Goal: Check status: Check status

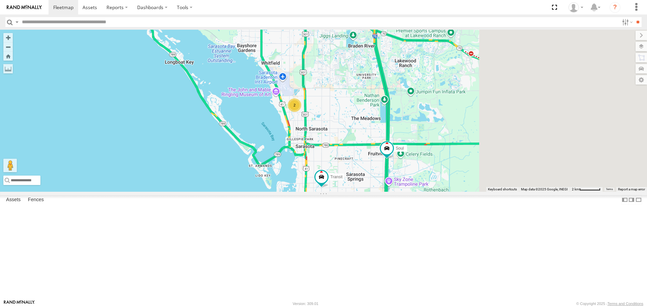
drag, startPoint x: 498, startPoint y: 153, endPoint x: 399, endPoint y: 147, distance: 100.0
click at [399, 147] on div "Soul Transit 2" at bounding box center [323, 111] width 647 height 162
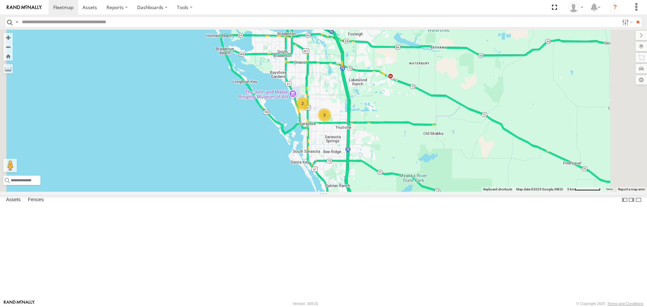
click at [310, 110] on div "2" at bounding box center [302, 103] width 13 height 13
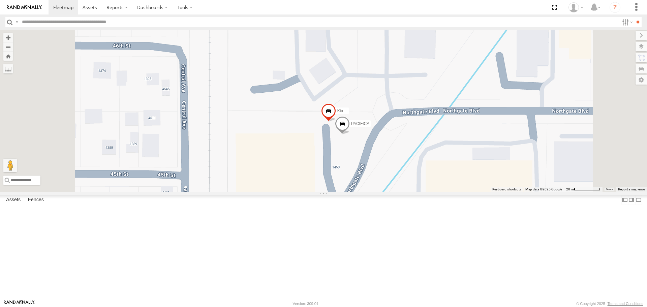
drag, startPoint x: 424, startPoint y: 204, endPoint x: 194, endPoint y: 166, distance: 233.4
click at [201, 168] on div "LEXUS PACIFICA Kia" at bounding box center [323, 111] width 647 height 162
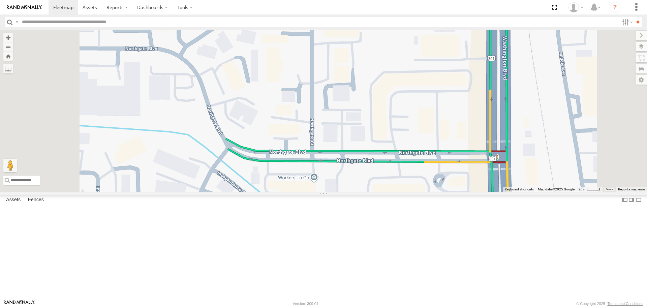
drag, startPoint x: 284, startPoint y: 232, endPoint x: 266, endPoint y: 145, distance: 89.4
click at [274, 192] on div "LEXUS PACIFICA Kia" at bounding box center [323, 111] width 647 height 162
click at [268, 166] on div "LEXUS PACIFICA Kia" at bounding box center [323, 111] width 647 height 162
click at [266, 152] on div "LEXUS PACIFICA Kia" at bounding box center [323, 111] width 647 height 162
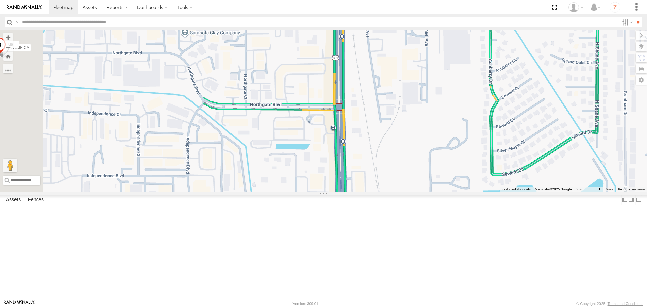
drag, startPoint x: 290, startPoint y: 226, endPoint x: 292, endPoint y: 157, distance: 68.5
click at [292, 157] on div "LEXUS PACIFICA Kia" at bounding box center [323, 111] width 647 height 162
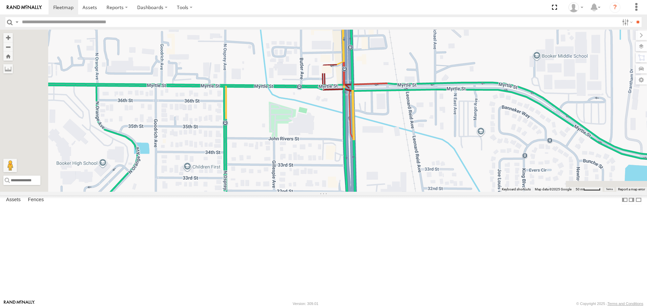
drag, startPoint x: 342, startPoint y: 251, endPoint x: 311, endPoint y: 132, distance: 122.8
click at [314, 141] on div "LEXUS PACIFICA Kia" at bounding box center [323, 111] width 647 height 162
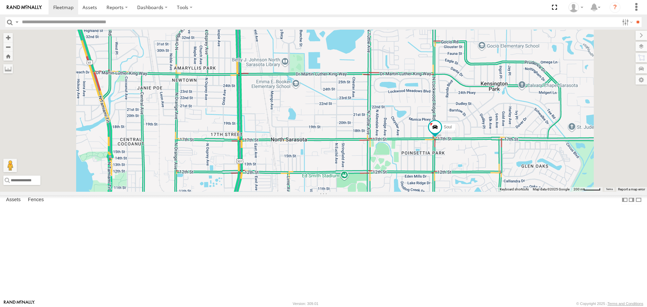
click at [0, 0] on link at bounding box center [0, 0] width 0 height 0
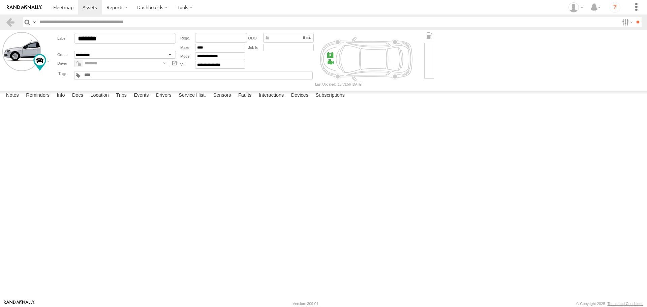
click at [0, 0] on label at bounding box center [0, 0] width 0 height 0
click at [0, 0] on button "Proceed" at bounding box center [0, 0] width 0 height 0
click at [69, 7] on span at bounding box center [63, 7] width 20 height 6
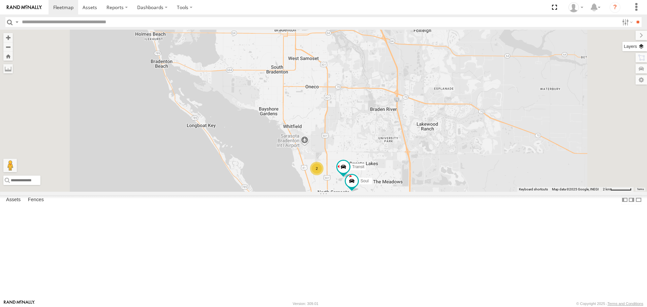
click at [644, 47] on label at bounding box center [635, 46] width 25 height 9
click at [0, 0] on span "Basemaps" at bounding box center [0, 0] width 0 height 0
click at [0, 0] on span "Roadmap" at bounding box center [0, 0] width 0 height 0
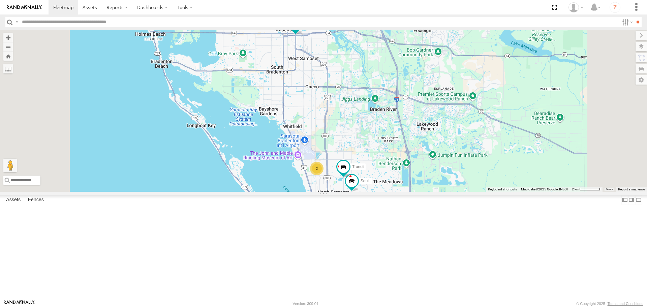
click at [0, 0] on span "Overlays" at bounding box center [0, 0] width 0 height 0
click at [0, 0] on span "Traffic" at bounding box center [0, 0] width 0 height 0
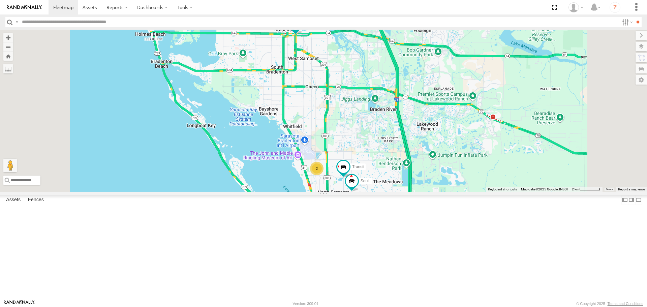
click at [556, 40] on div "2 Soul LEXUS Transit" at bounding box center [323, 111] width 647 height 162
click at [625, 36] on label at bounding box center [636, 35] width 23 height 9
click at [0, 0] on link at bounding box center [0, 0] width 0 height 0
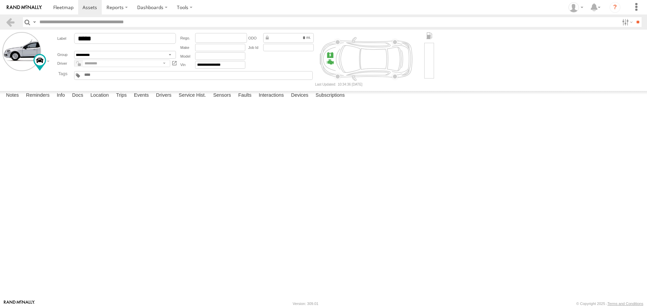
click at [0, 0] on label at bounding box center [0, 0] width 0 height 0
click at [0, 0] on button "Proceed" at bounding box center [0, 0] width 0 height 0
click at [62, 11] on link at bounding box center [64, 7] width 30 height 14
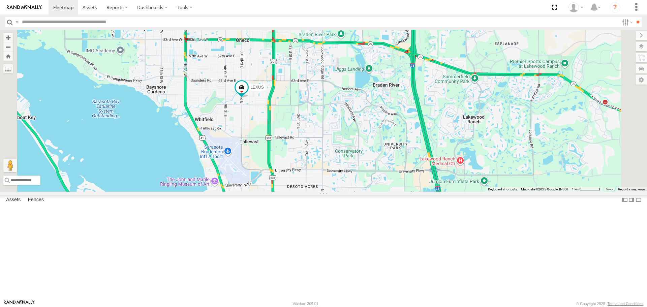
drag, startPoint x: 349, startPoint y: 195, endPoint x: 286, endPoint y: 131, distance: 90.4
click at [287, 132] on div "LEXUS 4" at bounding box center [323, 111] width 647 height 162
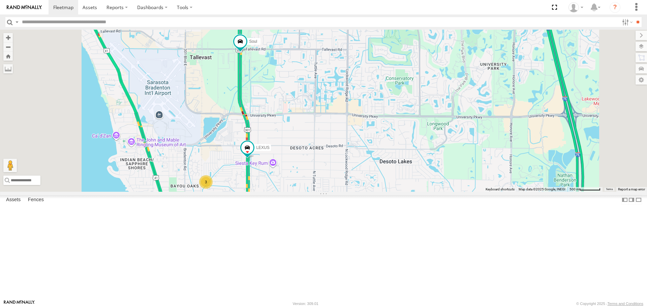
drag, startPoint x: 330, startPoint y: 255, endPoint x: 320, endPoint y: 200, distance: 55.9
click at [320, 192] on div "Soul LEXUS 3" at bounding box center [323, 111] width 647 height 162
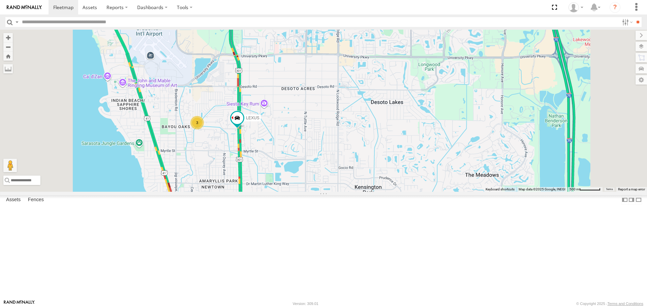
click at [0, 0] on div "Soul All Assets US-301 Tallevast 27.40273 -82.53281 Video LEXUS All Assets N Wa…" at bounding box center [0, 0] width 0 height 0
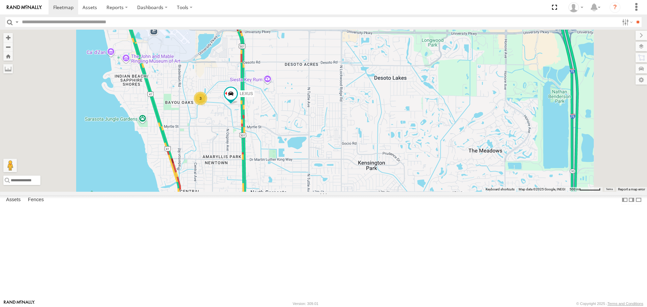
drag, startPoint x: 377, startPoint y: 199, endPoint x: 379, endPoint y: 177, distance: 21.6
click at [379, 177] on div "Soul LEXUS 3" at bounding box center [323, 111] width 647 height 162
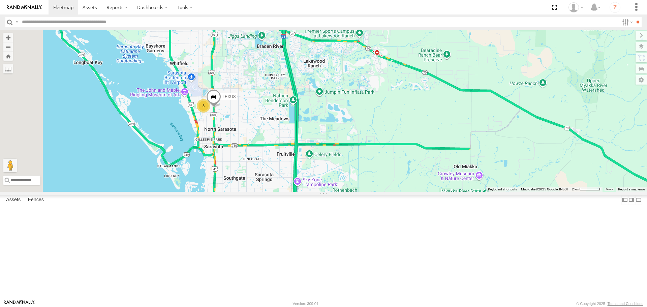
drag, startPoint x: 309, startPoint y: 108, endPoint x: 301, endPoint y: 178, distance: 70.5
click at [301, 178] on div "3 LEXUS" at bounding box center [323, 111] width 647 height 162
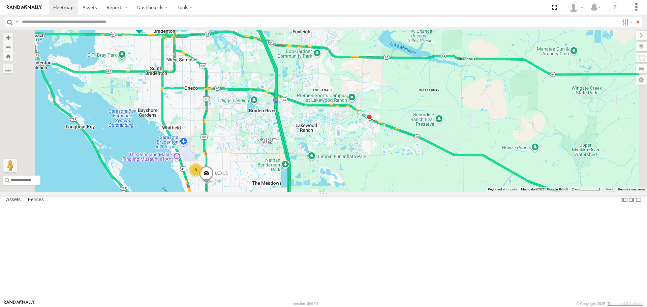
click at [0, 0] on link at bounding box center [0, 0] width 0 height 0
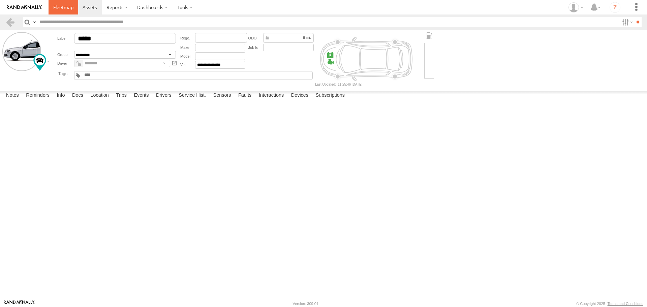
click at [66, 11] on link at bounding box center [64, 7] width 30 height 14
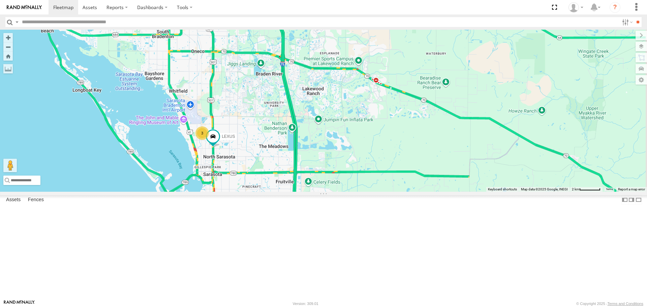
drag, startPoint x: 392, startPoint y: 164, endPoint x: 246, endPoint y: 126, distance: 150.3
click at [246, 126] on div "3 Soul LEXUS" at bounding box center [323, 111] width 647 height 162
click at [0, 0] on link at bounding box center [0, 0] width 0 height 0
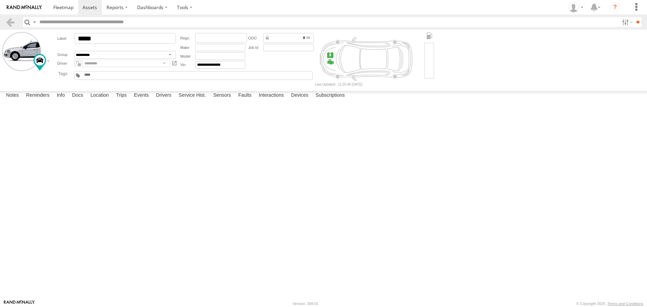
click at [0, 0] on label at bounding box center [0, 0] width 0 height 0
click at [0, 0] on button "Proceed" at bounding box center [0, 0] width 0 height 0
click at [57, 10] on span at bounding box center [63, 7] width 20 height 6
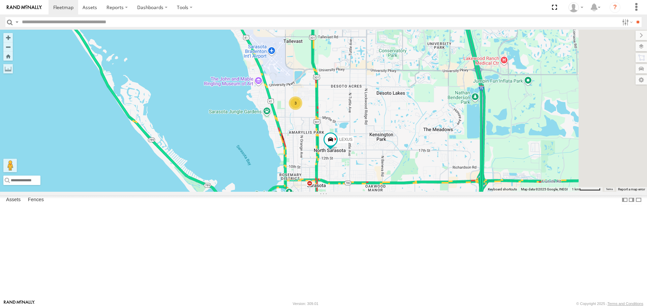
drag, startPoint x: 376, startPoint y: 208, endPoint x: 341, endPoint y: 142, distance: 74.7
click at [341, 142] on div "LEXUS 3" at bounding box center [323, 111] width 647 height 162
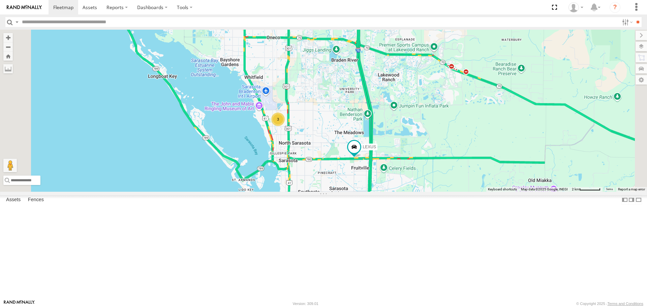
drag, startPoint x: 387, startPoint y: 210, endPoint x: 366, endPoint y: 175, distance: 40.7
click at [366, 175] on div "LEXUS 3" at bounding box center [323, 111] width 647 height 162
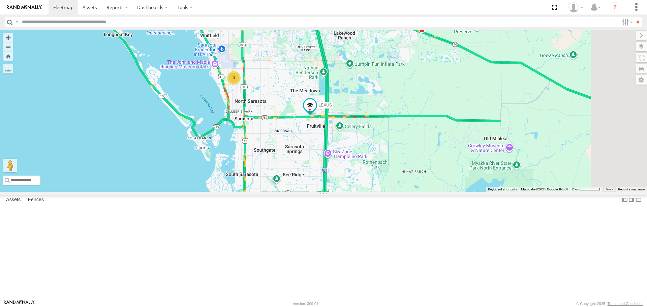
drag, startPoint x: 403, startPoint y: 217, endPoint x: 360, endPoint y: 201, distance: 45.9
click at [360, 192] on div "LEXUS 3" at bounding box center [323, 111] width 647 height 162
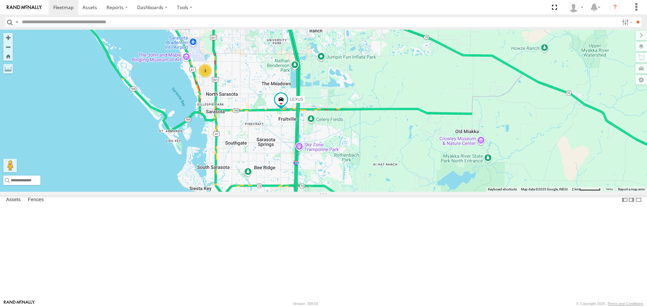
drag, startPoint x: 329, startPoint y: 92, endPoint x: 331, endPoint y: 153, distance: 60.4
click at [332, 151] on div "LEXUS 3" at bounding box center [323, 111] width 647 height 162
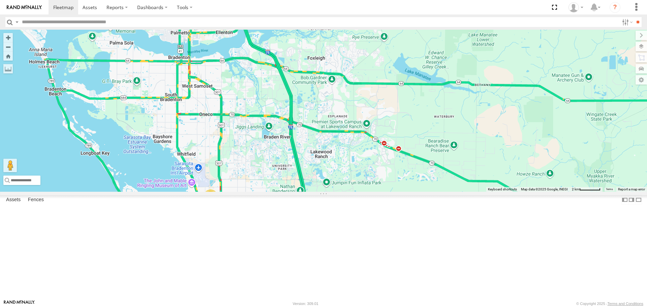
drag, startPoint x: 330, startPoint y: 181, endPoint x: 326, endPoint y: 138, distance: 43.7
click at [326, 138] on div "LEXUS 3 Soul" at bounding box center [323, 111] width 647 height 162
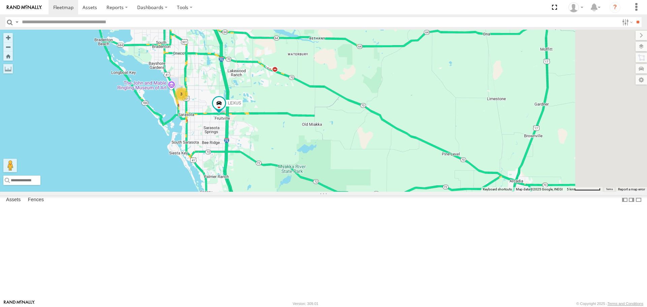
drag, startPoint x: 320, startPoint y: 234, endPoint x: 275, endPoint y: 195, distance: 59.3
click at [275, 192] on div "LEXUS Soul 3" at bounding box center [323, 111] width 647 height 162
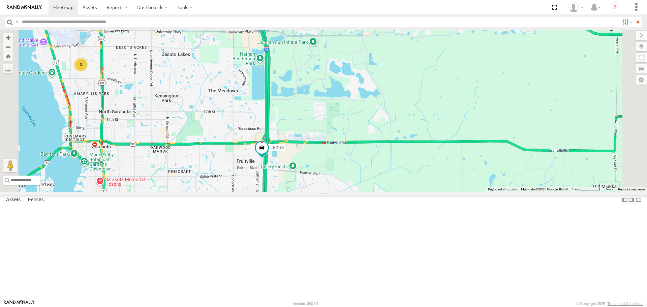
drag, startPoint x: 330, startPoint y: 166, endPoint x: 316, endPoint y: 210, distance: 45.6
click at [316, 192] on div "Soul LEXUS 3" at bounding box center [323, 111] width 647 height 162
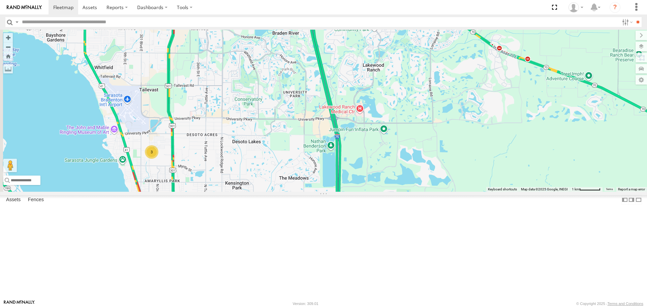
drag, startPoint x: 255, startPoint y: 201, endPoint x: 309, endPoint y: 242, distance: 67.7
click at [309, 192] on div "Soul LEXUS 3" at bounding box center [323, 111] width 647 height 162
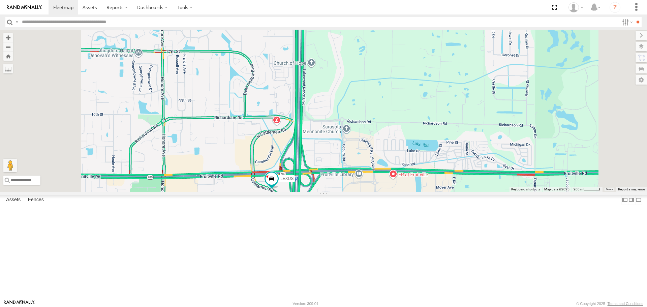
drag, startPoint x: 359, startPoint y: 288, endPoint x: 332, endPoint y: 224, distance: 68.6
click at [334, 192] on div "Soul LEXUS" at bounding box center [323, 111] width 647 height 162
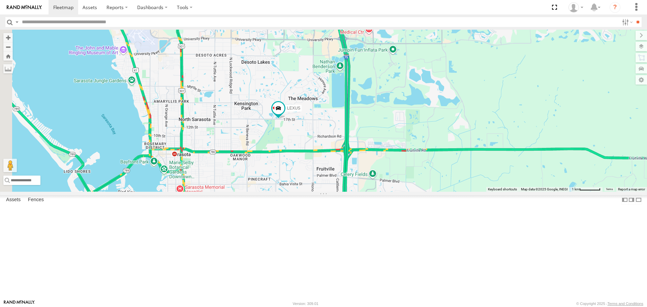
drag, startPoint x: 280, startPoint y: 183, endPoint x: 371, endPoint y: 199, distance: 92.8
click at [371, 192] on div "LEXUS" at bounding box center [323, 111] width 647 height 162
click at [168, 80] on div "3" at bounding box center [160, 72] width 13 height 13
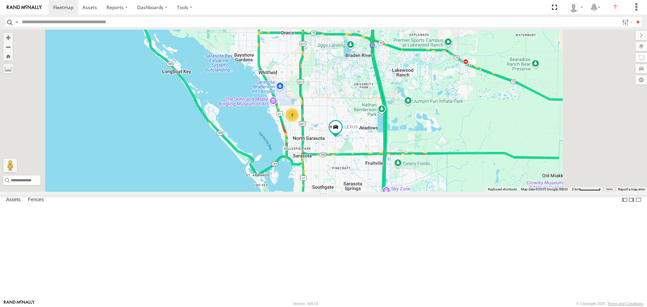
click at [299, 122] on div "3" at bounding box center [292, 114] width 13 height 13
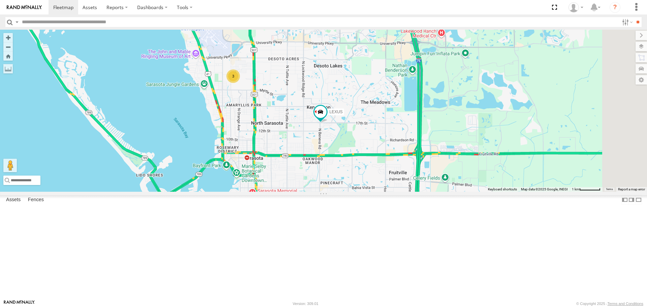
drag, startPoint x: 456, startPoint y: 236, endPoint x: 398, endPoint y: 199, distance: 69.0
click at [398, 192] on div "LEXUS Soul 3" at bounding box center [323, 111] width 647 height 162
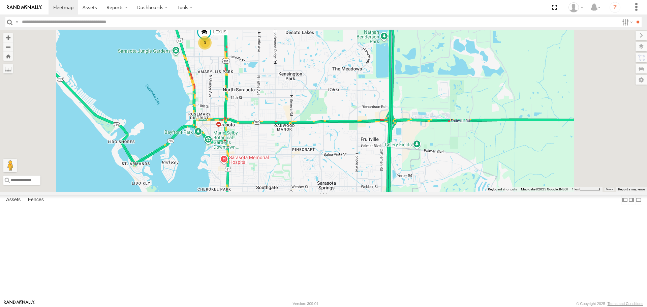
drag, startPoint x: 385, startPoint y: 234, endPoint x: 356, endPoint y: 199, distance: 45.5
click at [356, 192] on div "Soul LEXUS 3" at bounding box center [323, 111] width 647 height 162
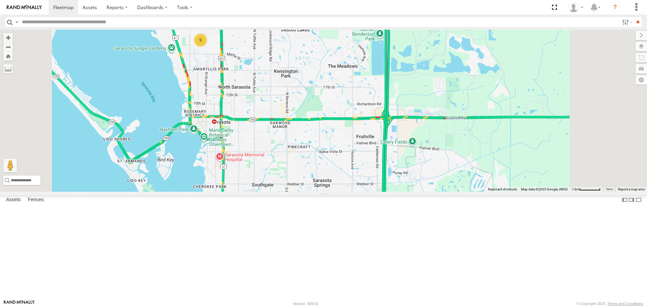
click at [207, 47] on div "5" at bounding box center [200, 39] width 13 height 13
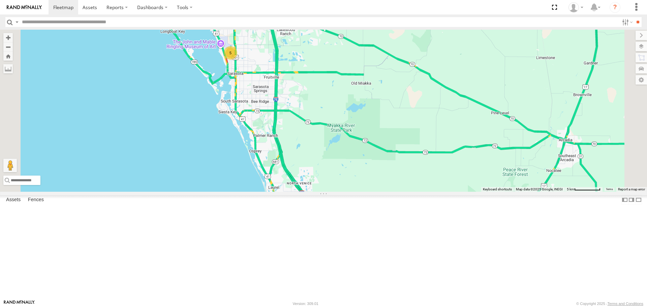
drag, startPoint x: 342, startPoint y: 209, endPoint x: 314, endPoint y: 121, distance: 92.2
click at [314, 121] on div "5" at bounding box center [323, 111] width 647 height 162
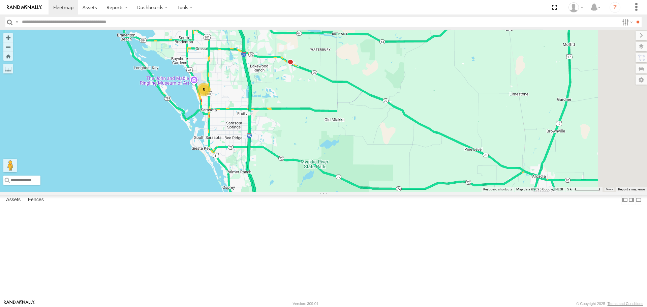
drag, startPoint x: 345, startPoint y: 153, endPoint x: 323, endPoint y: 200, distance: 51.9
click at [323, 192] on div "5" at bounding box center [323, 111] width 647 height 162
